Goal: Find specific page/section: Find specific page/section

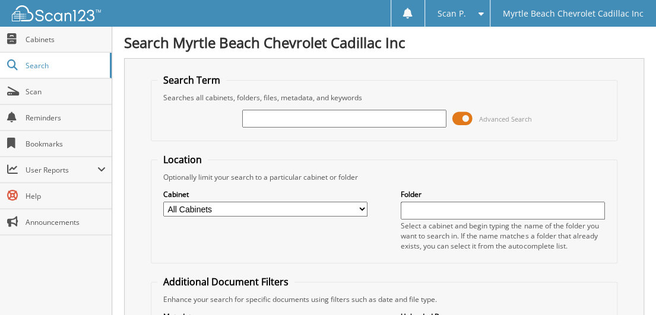
click at [255, 122] on input "text" at bounding box center [344, 119] width 204 height 18
type input "13997"
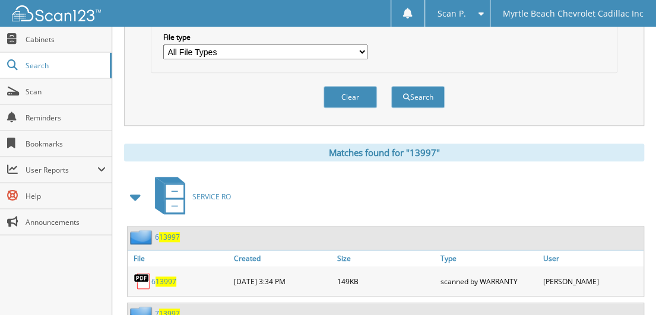
scroll to position [476, 0]
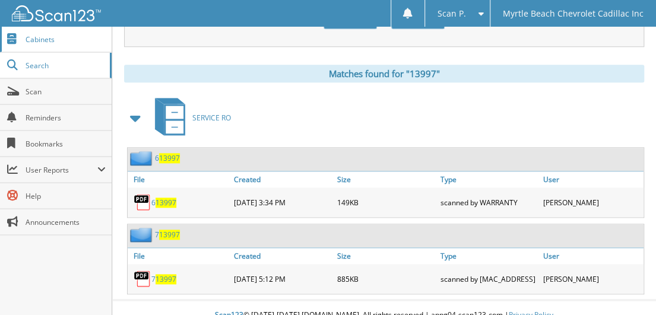
click at [40, 36] on span "Cabinets" at bounding box center [66, 39] width 80 height 10
